Goal: Download file/media

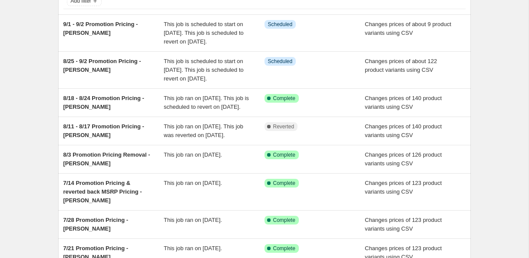
scroll to position [66, 0]
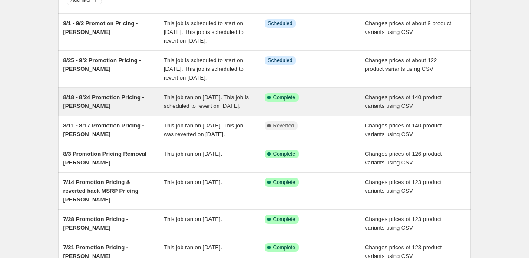
click at [104, 109] on span "8/18 - 8/24 Promotion Pricing - [PERSON_NAME]" at bounding box center [103, 101] width 81 height 15
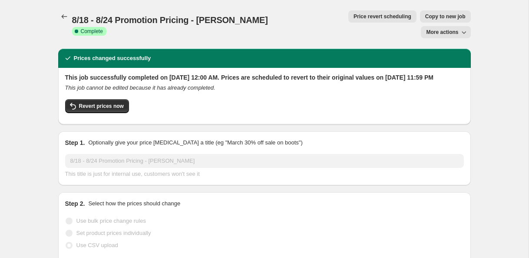
click at [459, 26] on button "More actions" at bounding box center [446, 32] width 50 height 12
click at [458, 33] on span "Export Recap CSV" at bounding box center [449, 34] width 47 height 7
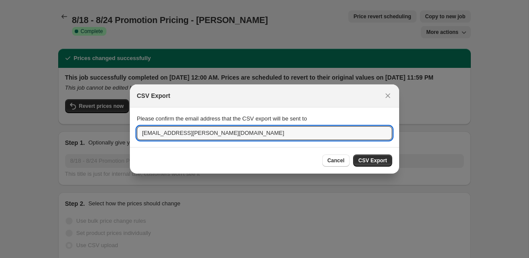
drag, startPoint x: 135, startPoint y: 131, endPoint x: 104, endPoint y: 129, distance: 31.8
type input "[EMAIL_ADDRESS][PERSON_NAME][DOMAIN_NAME]"
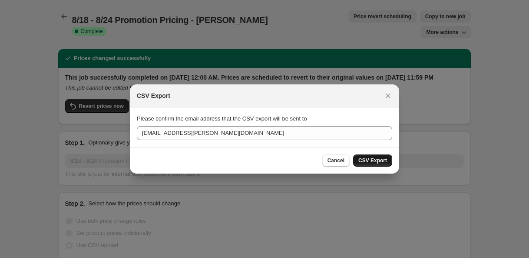
click at [363, 159] on span "CSV Export" at bounding box center [372, 160] width 29 height 7
